Goal: Task Accomplishment & Management: Complete application form

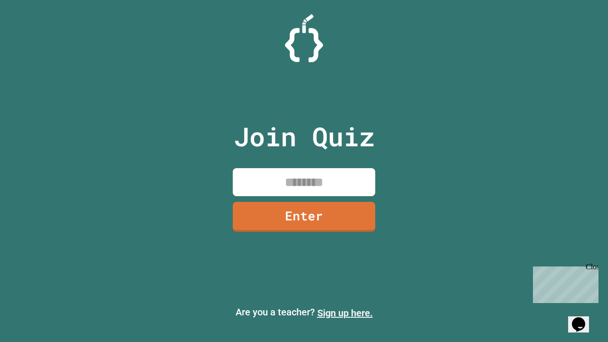
click at [345, 313] on link "Sign up here." at bounding box center [345, 312] width 56 height 11
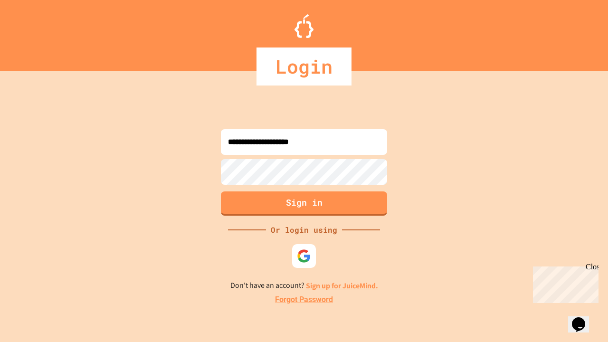
type input "**********"
